Goal: Task Accomplishment & Management: Manage account settings

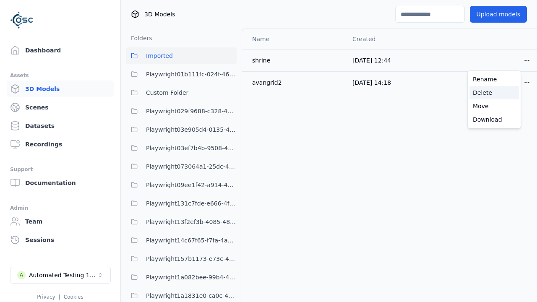
click at [494, 93] on div "Delete" at bounding box center [493, 92] width 49 height 13
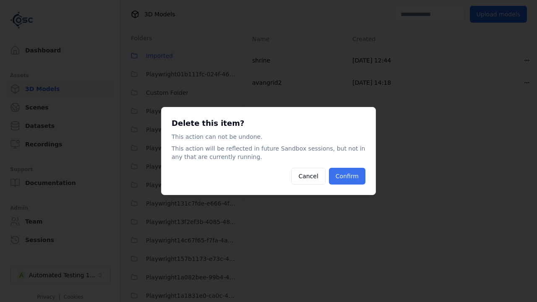
click at [348, 176] on button "Confirm" at bounding box center [347, 176] width 36 height 17
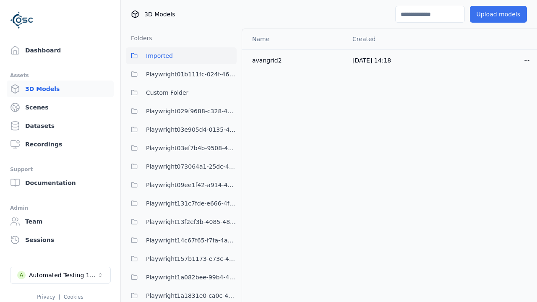
click at [492, 14] on button "Upload models" at bounding box center [498, 14] width 57 height 17
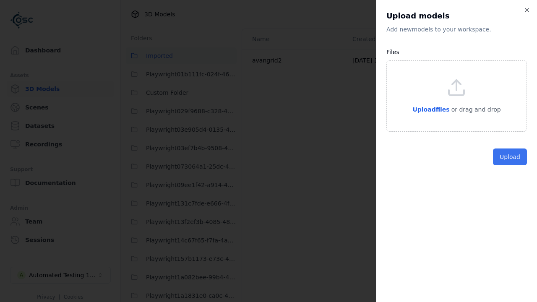
click at [510, 165] on button "Upload" at bounding box center [510, 156] width 34 height 17
